Goal: Information Seeking & Learning: Learn about a topic

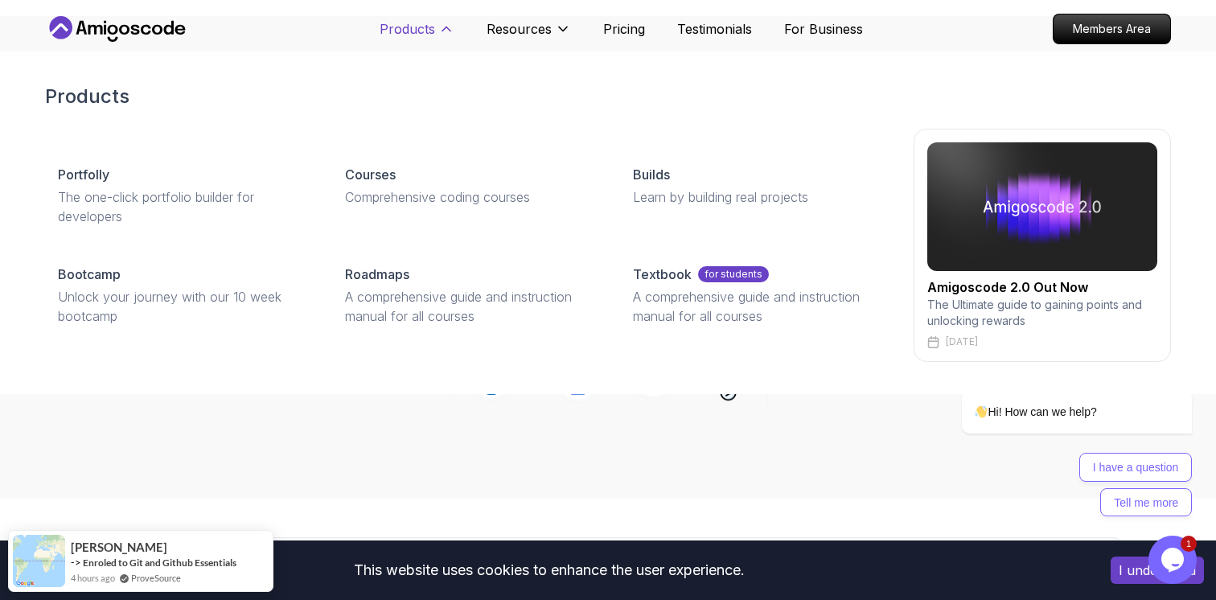
click at [429, 34] on p "Products" at bounding box center [408, 28] width 56 height 19
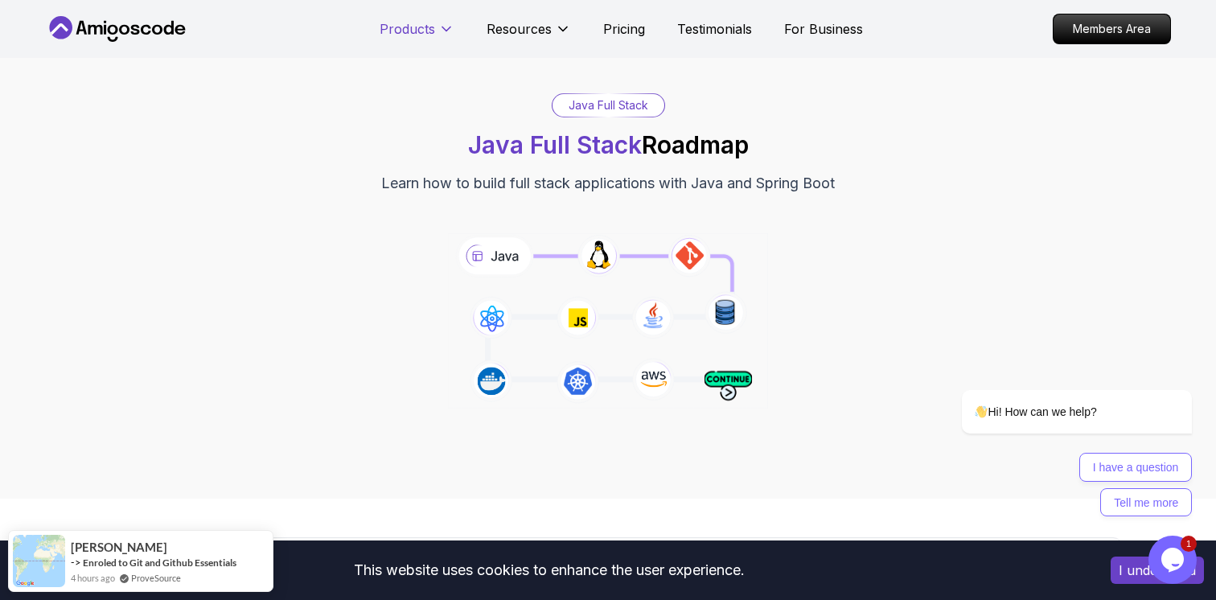
click at [429, 34] on p "Products" at bounding box center [408, 28] width 56 height 19
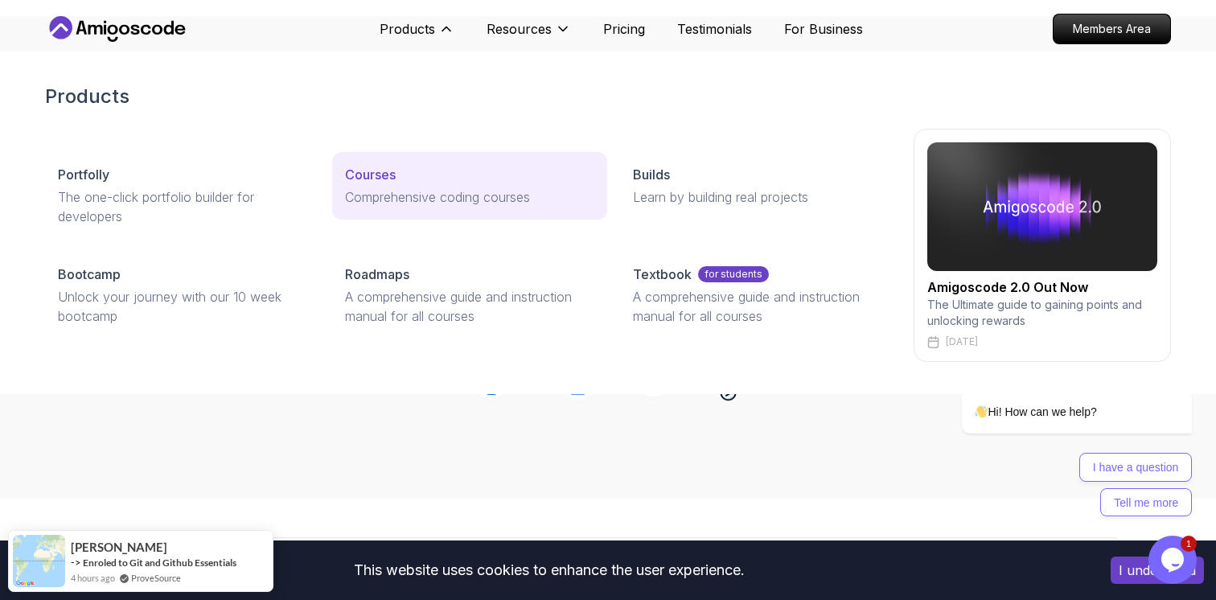
click at [397, 175] on div "Courses" at bounding box center [469, 174] width 249 height 19
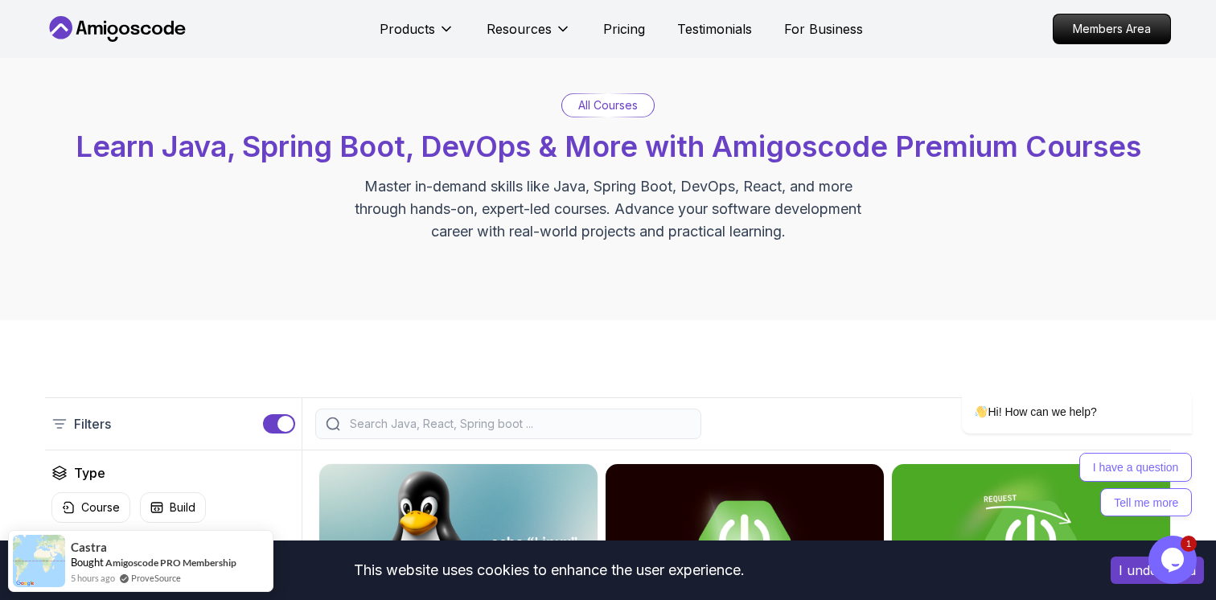
click at [426, 423] on input "search" at bounding box center [519, 424] width 344 height 16
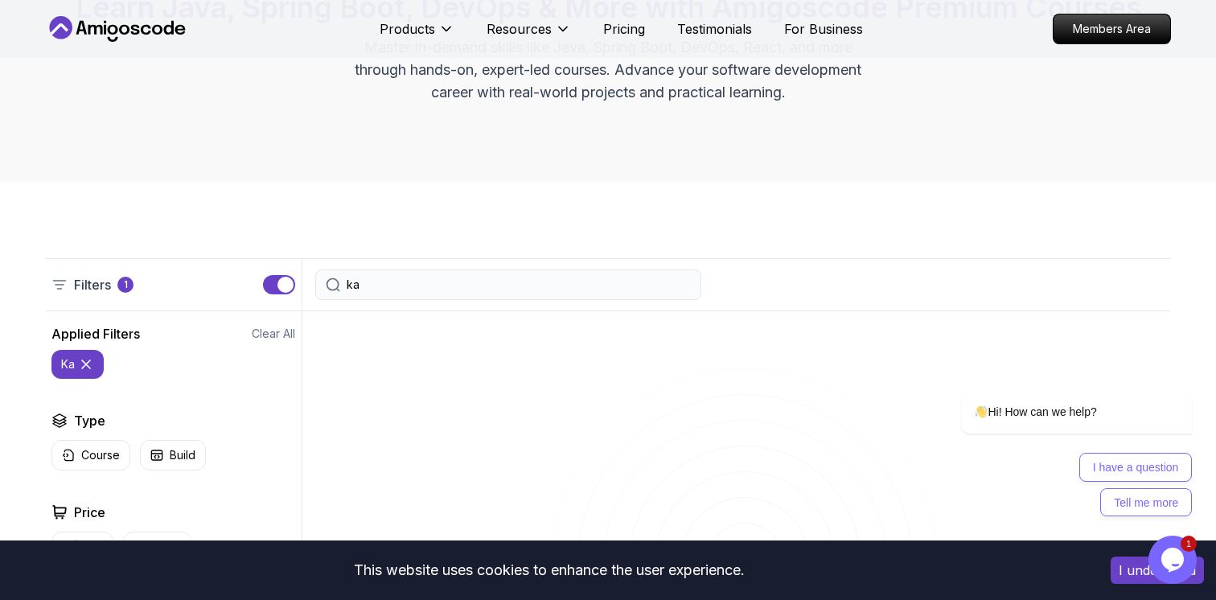
scroll to position [179, 0]
type input "k"
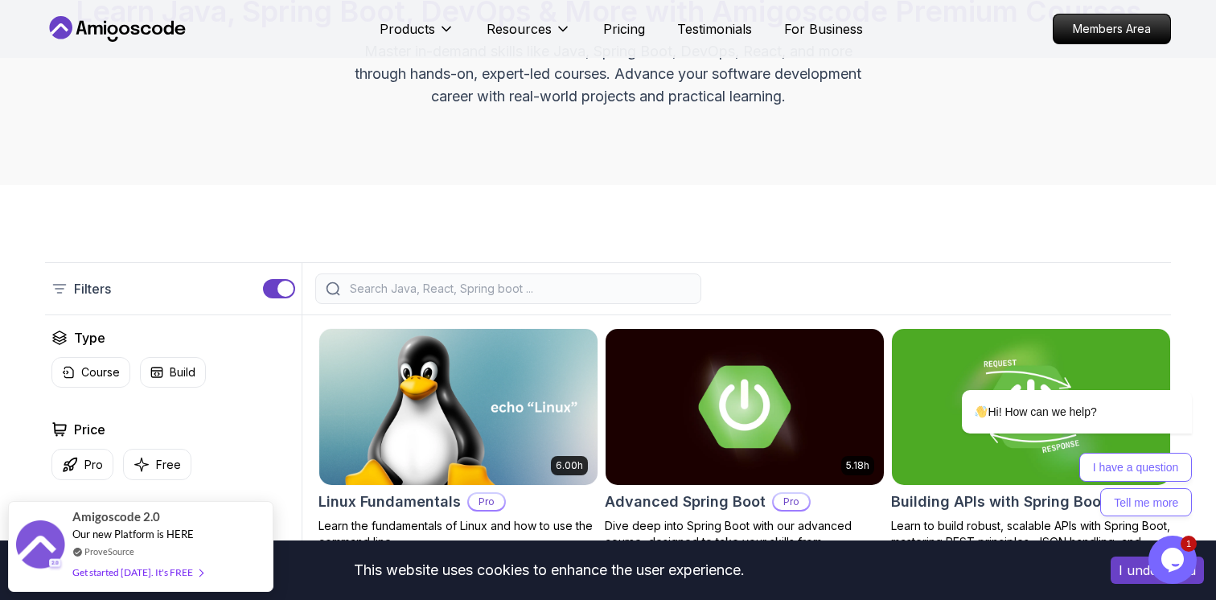
scroll to position [64, 0]
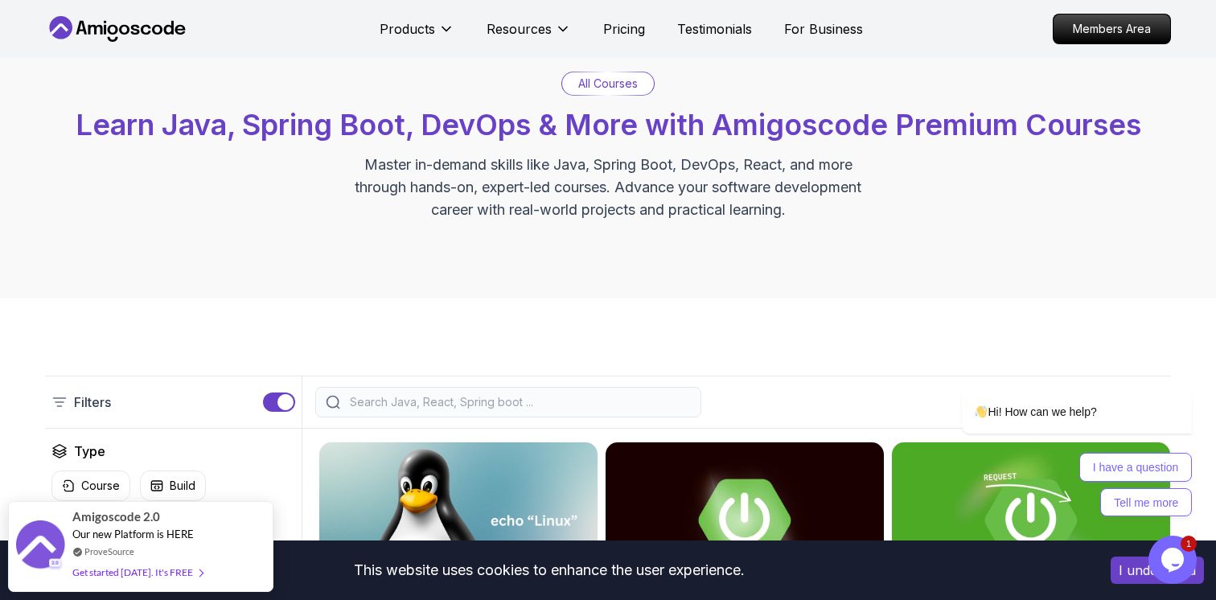
click at [451, 400] on input "search" at bounding box center [519, 402] width 344 height 16
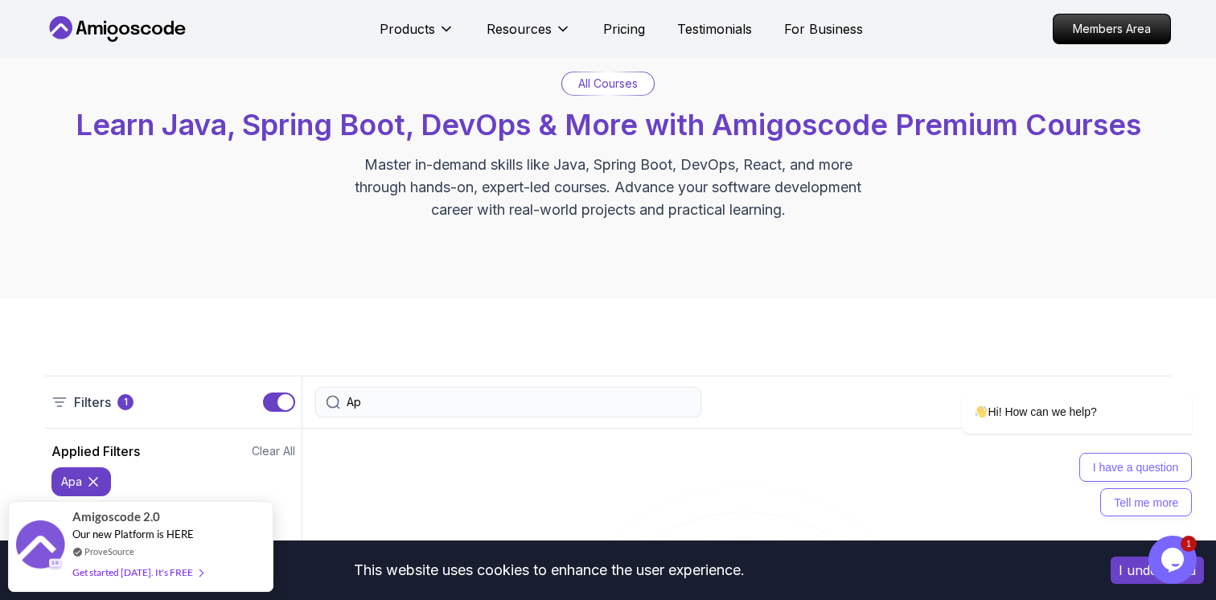
type input "A"
type input "[PERSON_NAME]"
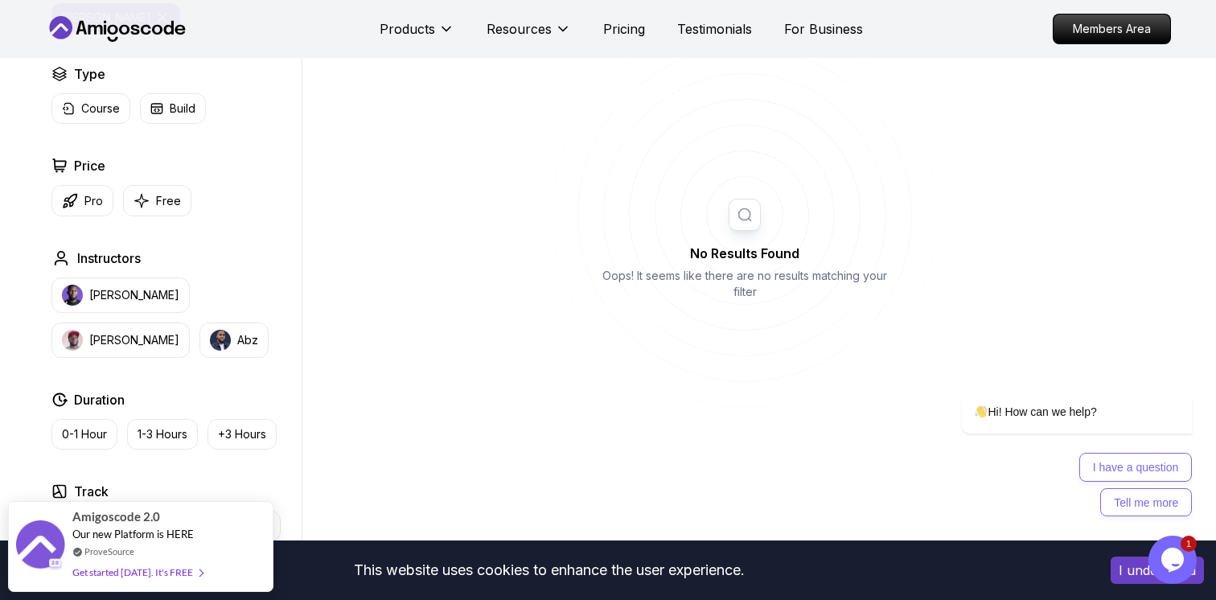
scroll to position [550, 0]
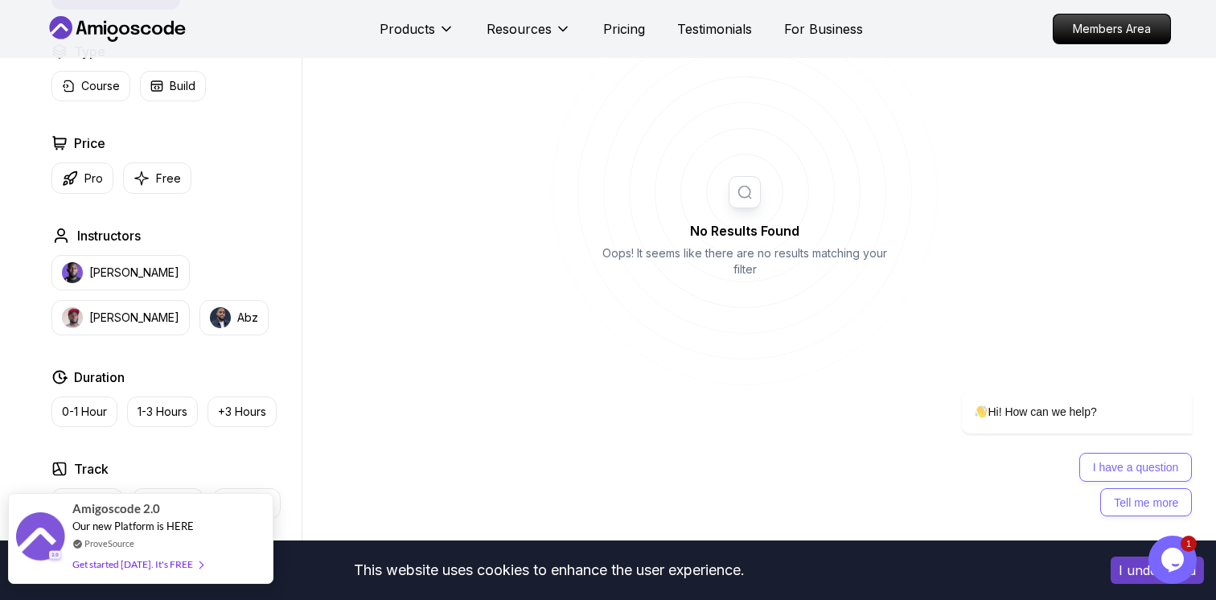
click at [149, 527] on span "Our new Platform is HERE" at bounding box center [132, 526] width 121 height 13
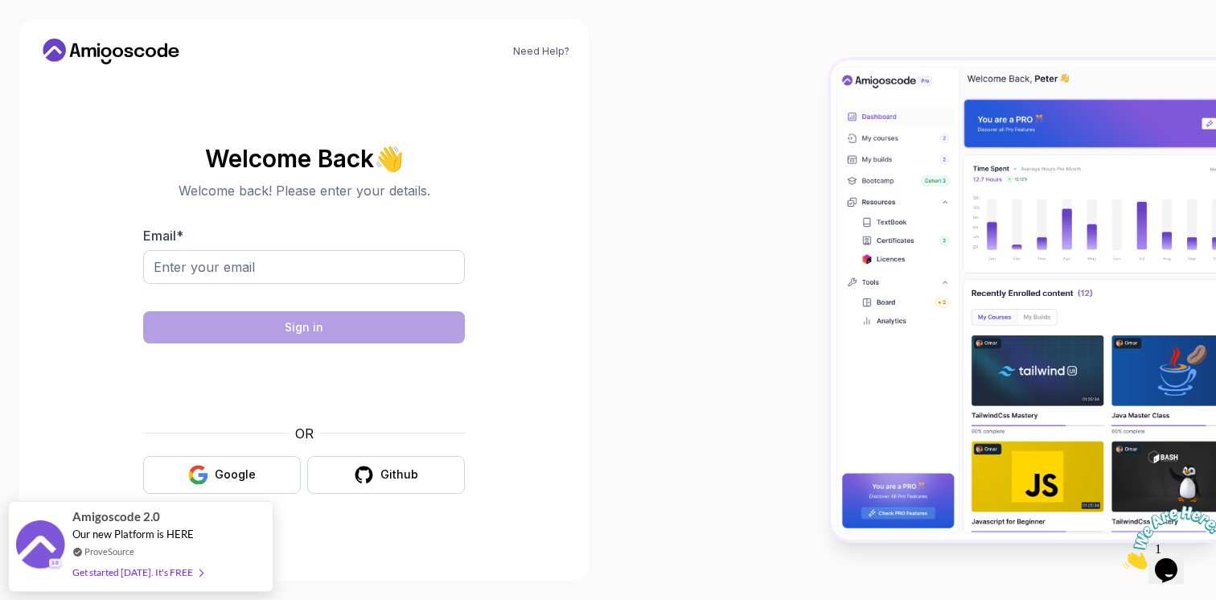
click at [129, 44] on icon at bounding box center [111, 52] width 145 height 26
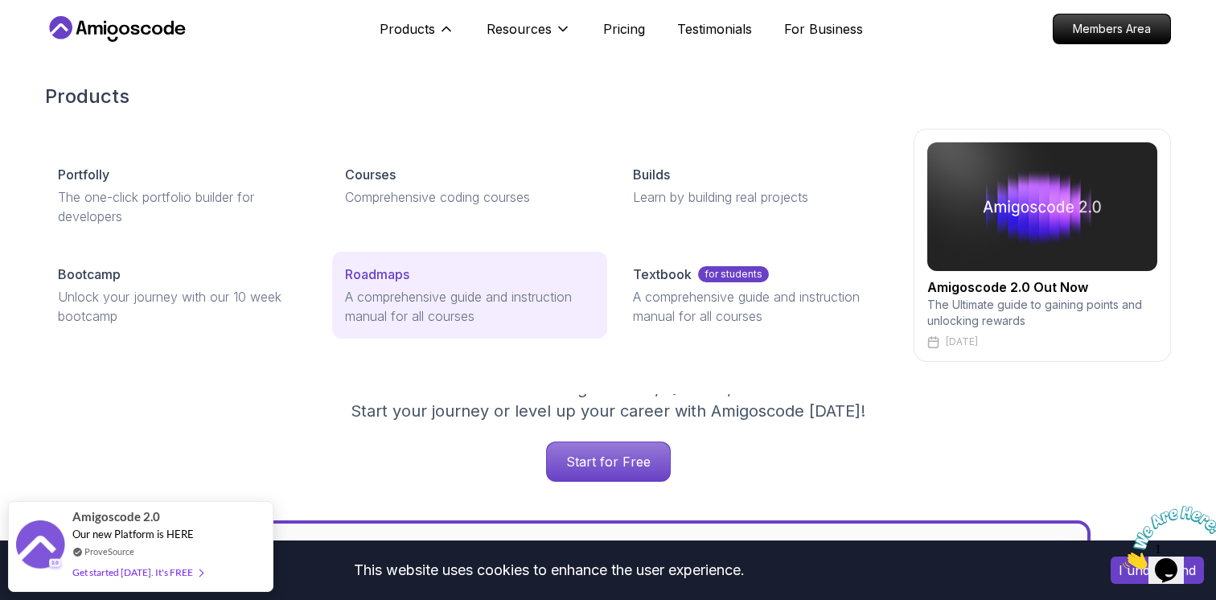
click at [365, 284] on link "Roadmaps A comprehensive guide and instruction manual for all courses" at bounding box center [469, 295] width 274 height 87
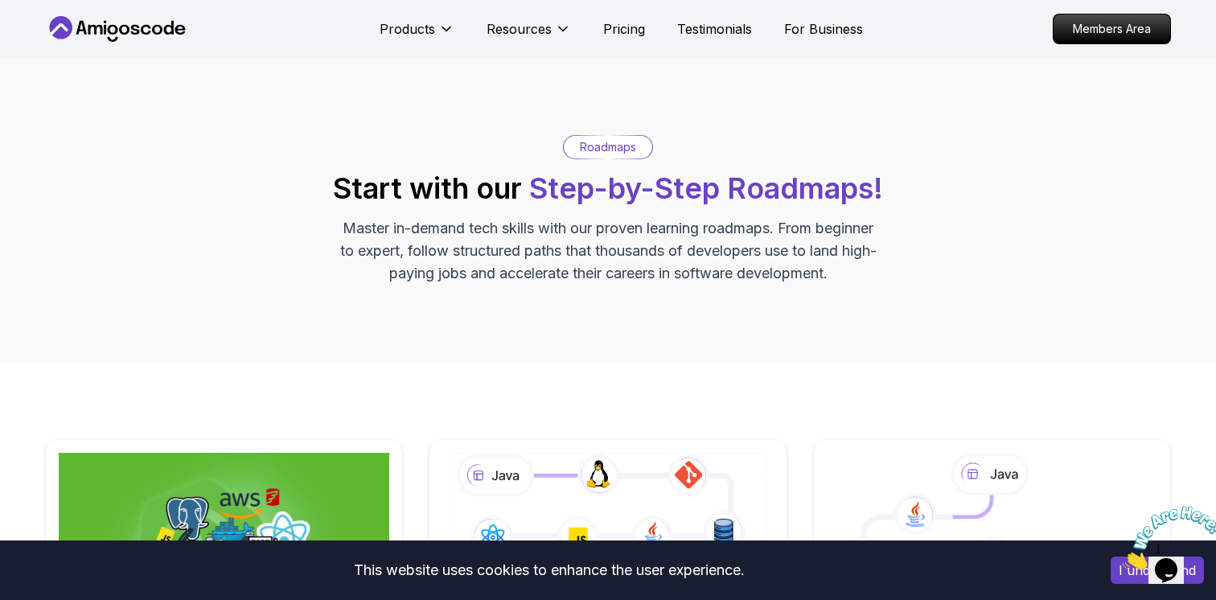
scroll to position [414, 0]
